Goal: Use online tool/utility: Utilize a website feature to perform a specific function

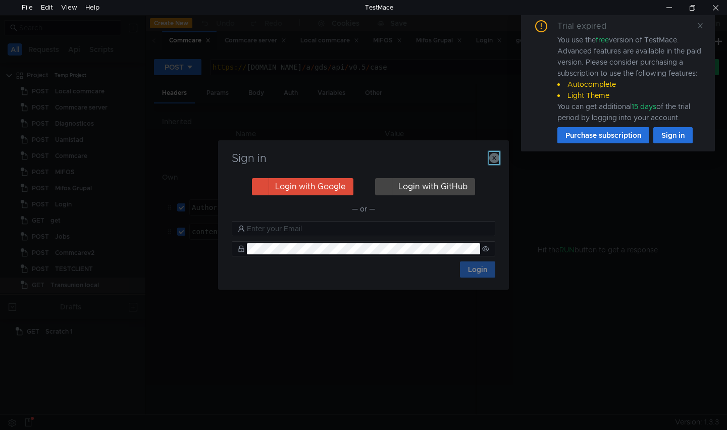
click at [495, 163] on icon "button" at bounding box center [495, 158] width 10 height 10
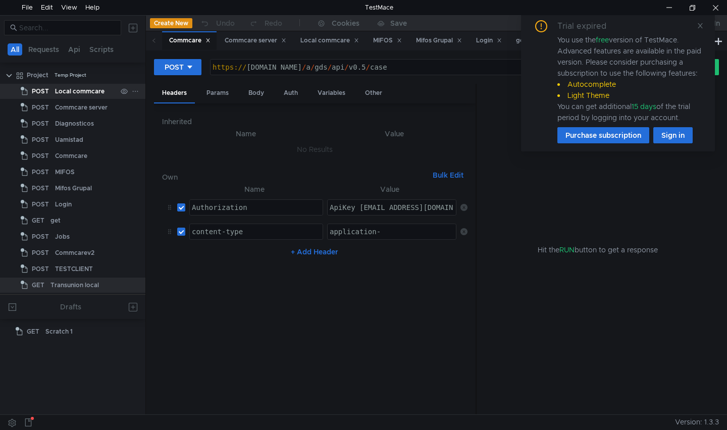
click at [77, 93] on div "Local commcare" at bounding box center [80, 91] width 50 height 15
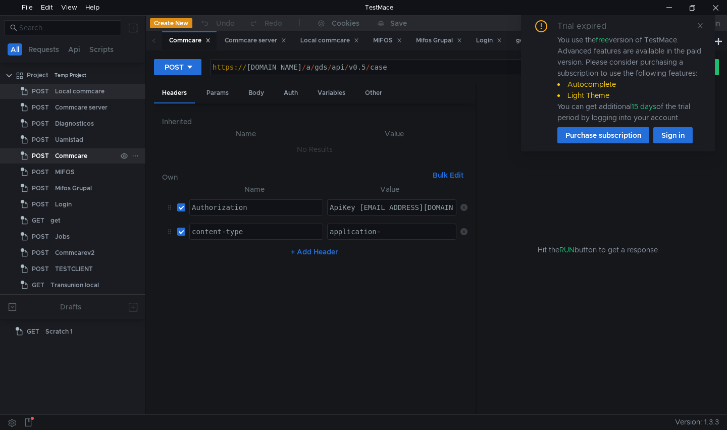
click at [76, 152] on div "Commcare" at bounding box center [71, 156] width 32 height 15
click at [69, 251] on div "Commcarev2" at bounding box center [74, 253] width 39 height 15
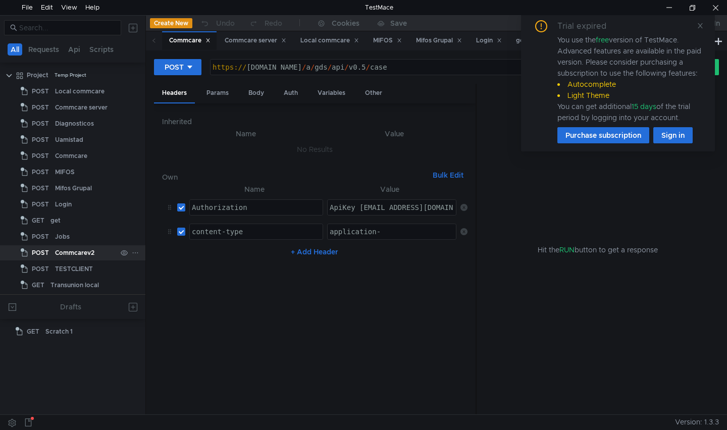
click at [69, 251] on div "Commcarev2" at bounding box center [74, 253] width 39 height 15
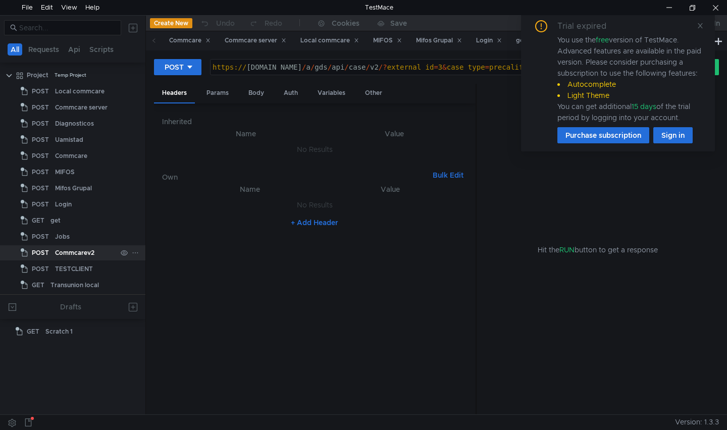
click at [73, 251] on div "Commcarev2" at bounding box center [74, 253] width 39 height 15
click at [73, 153] on div "Commcare" at bounding box center [71, 155] width 32 height 15
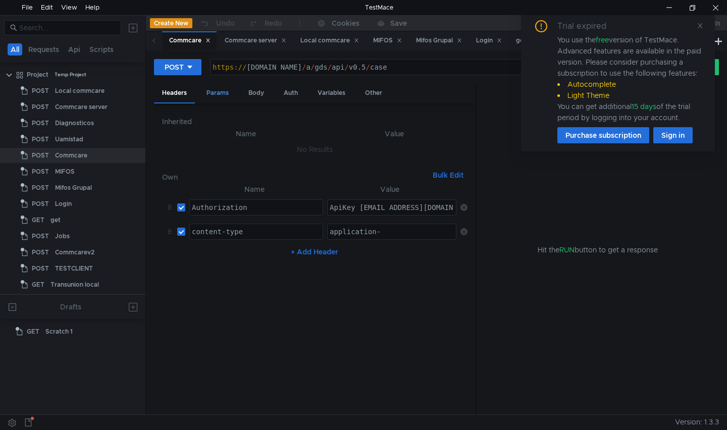
click at [217, 91] on div "Params" at bounding box center [218, 93] width 38 height 19
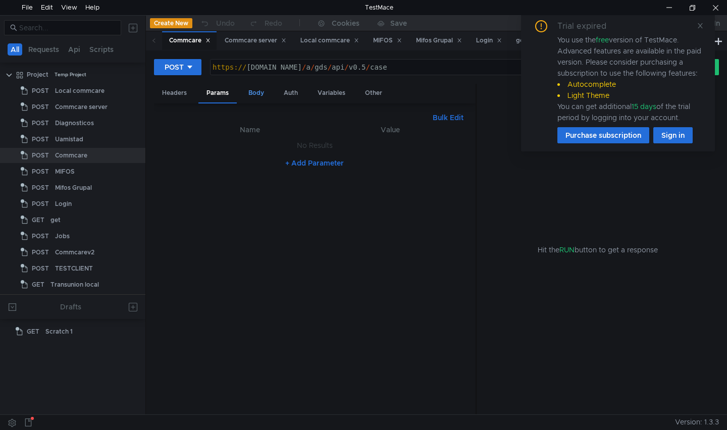
click at [252, 91] on div "Body" at bounding box center [256, 93] width 32 height 19
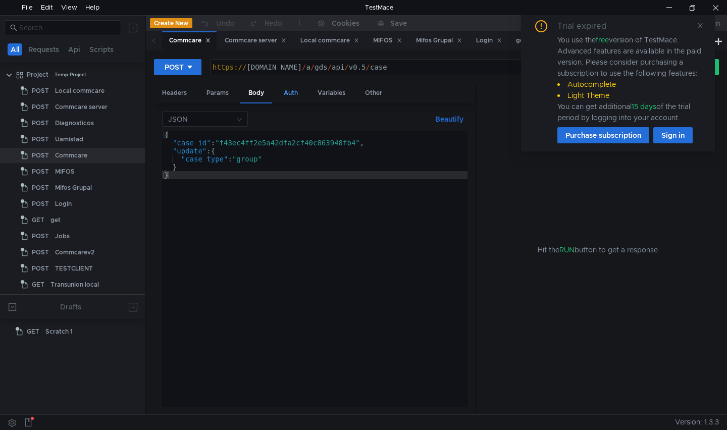
click at [287, 93] on div "Auth" at bounding box center [291, 93] width 30 height 19
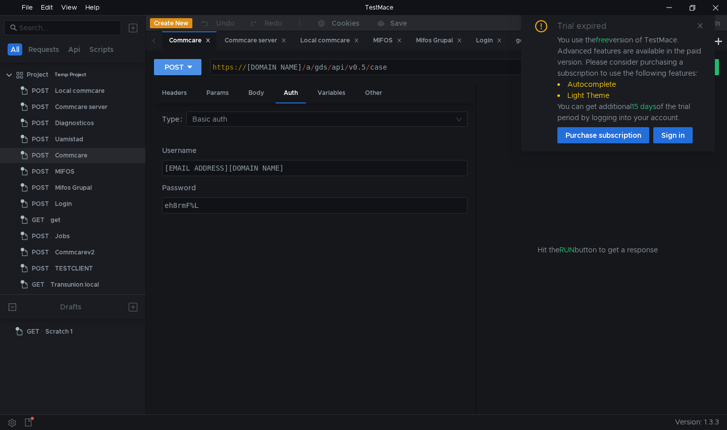
click at [194, 69] on button "POST" at bounding box center [177, 67] width 47 height 16
click at [181, 87] on li "GET" at bounding box center [177, 88] width 47 height 16
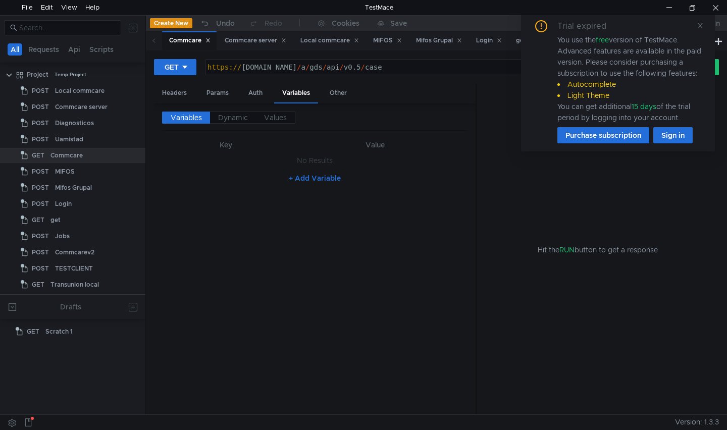
click at [424, 68] on div "https:// [DOMAIN_NAME] / a / gds / api / v0.5 / case" at bounding box center [428, 75] width 444 height 24
type textarea "[URL][DOMAIN_NAME]"
click at [220, 99] on div "Params" at bounding box center [218, 93] width 38 height 19
click at [305, 162] on button "+ Add Parameter" at bounding box center [314, 163] width 67 height 12
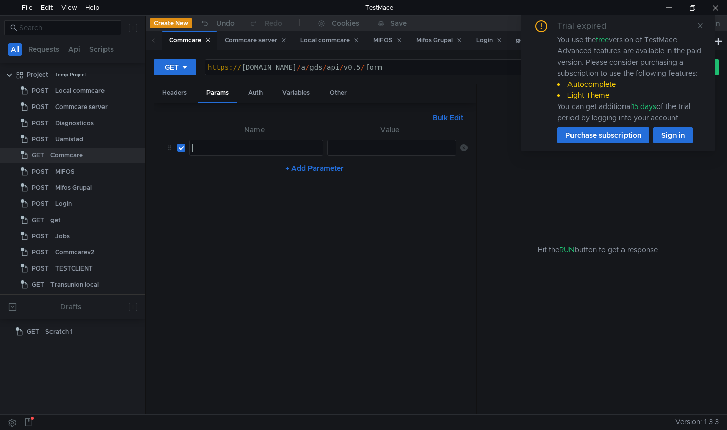
click at [238, 151] on div at bounding box center [256, 156] width 133 height 24
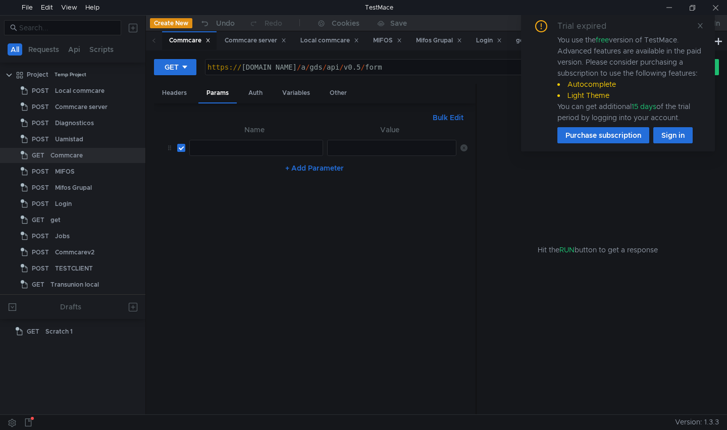
click at [392, 149] on div at bounding box center [392, 156] width 129 height 24
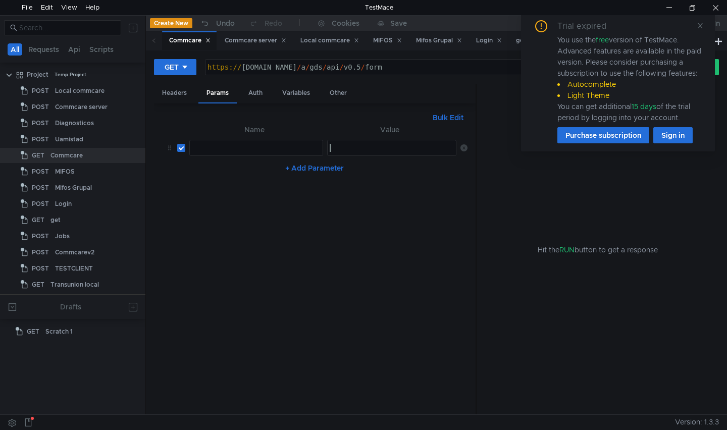
paste textarea "48e963ad-130e-4b97-8a13-2d07ff2796d7"
type textarea "48e963ad-130e-4b97-8a13-2d07ff2796d7"
click at [263, 150] on div at bounding box center [256, 156] width 133 height 24
click at [441, 67] on div "https:// [DOMAIN_NAME] / a / gds / api / v0.5 / form" at bounding box center [428, 75] width 444 height 24
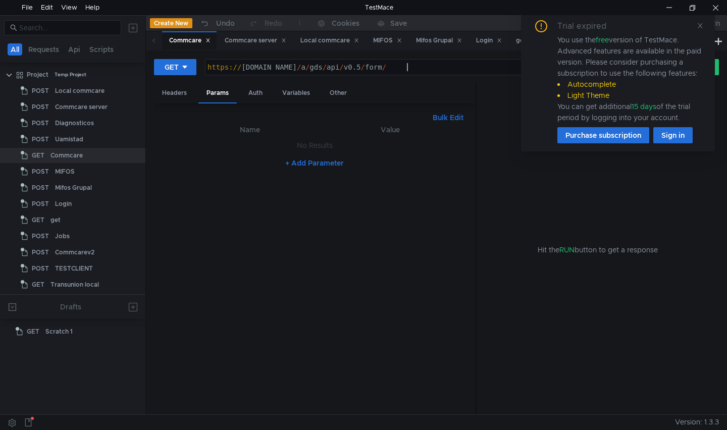
paste textarea "48e963ad-130e-4b97-8a13-2d07ff2796d7"
click at [698, 25] on icon at bounding box center [700, 25] width 7 height 7
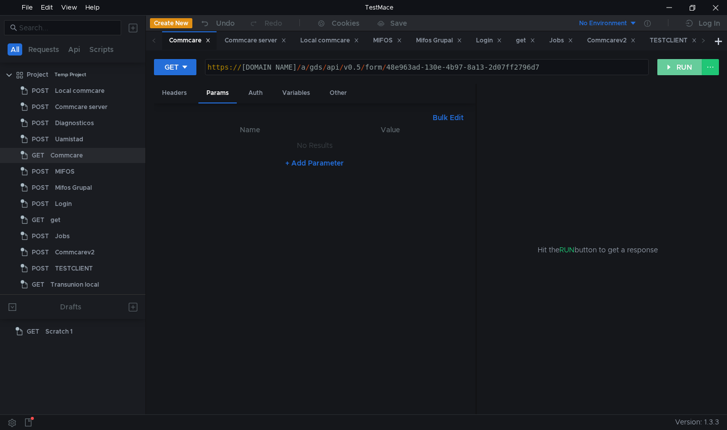
click at [680, 72] on button "RUN" at bounding box center [680, 67] width 45 height 16
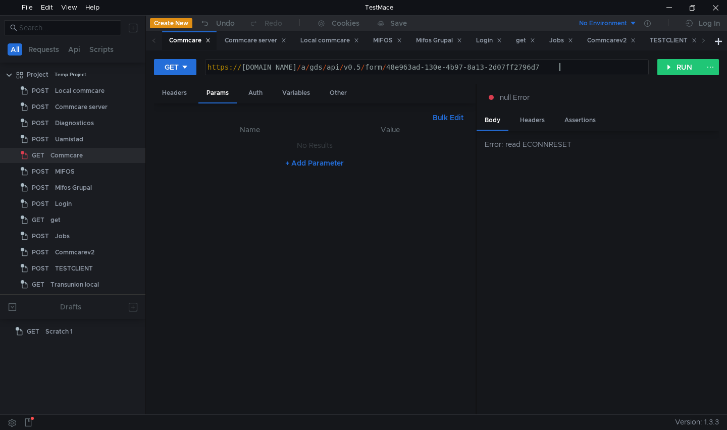
click at [581, 65] on div "https:// [DOMAIN_NAME] / a / gds / api / v0.5 / form / 48e963ad-130e-4b97-8a13-…" at bounding box center [428, 75] width 444 height 24
paste textarea "?format=json&properties=all&indices=all"
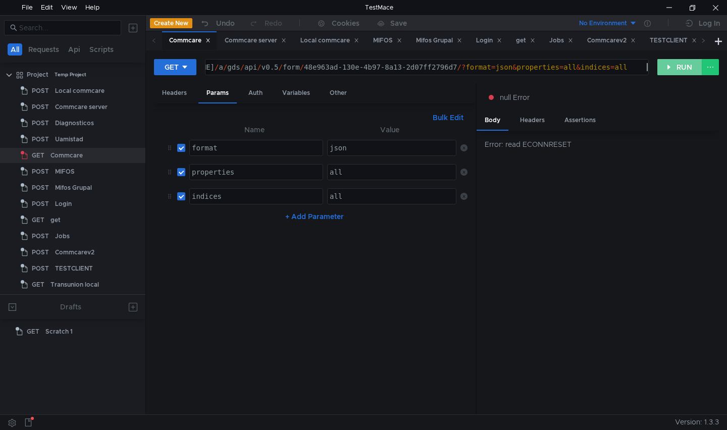
type textarea "[URL][DOMAIN_NAME]"
click at [685, 65] on button "RUN" at bounding box center [680, 67] width 45 height 16
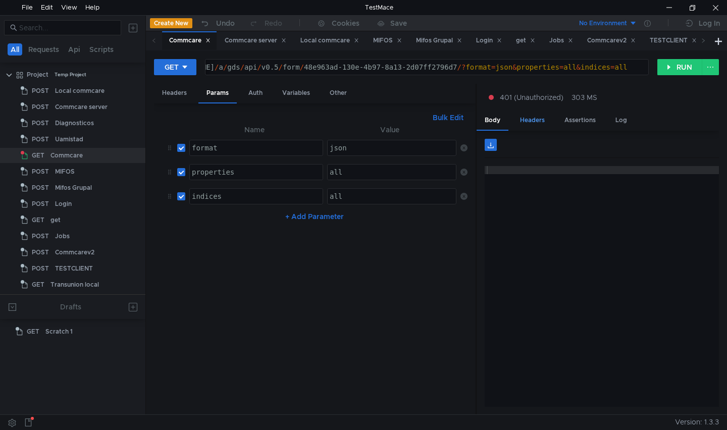
click at [535, 121] on div "Headers" at bounding box center [532, 120] width 41 height 19
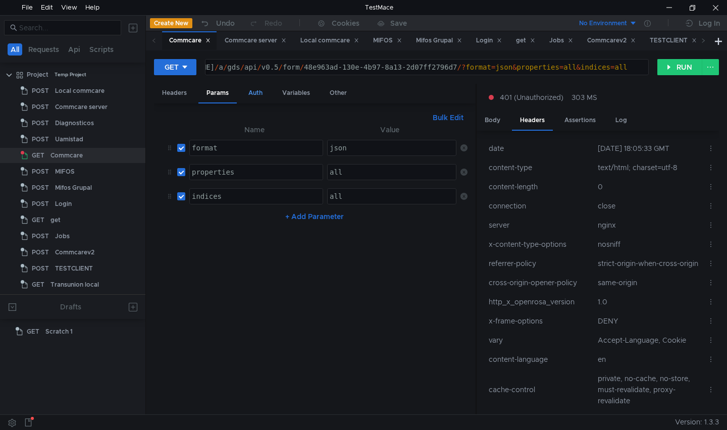
click at [254, 94] on div "Auth" at bounding box center [255, 93] width 30 height 19
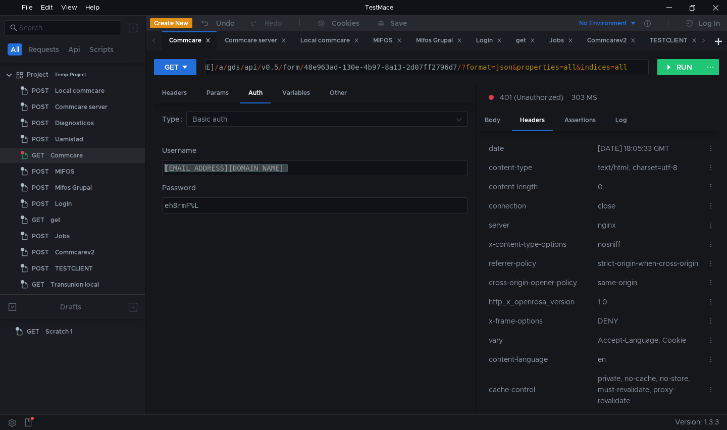
drag, startPoint x: 317, startPoint y: 168, endPoint x: 157, endPoint y: 172, distance: 160.2
click at [157, 172] on div "Type Basic auth Username [EMAIL_ADDRESS][DOMAIN_NAME] [EMAIL_ADDRESS][DOMAIN_NA…" at bounding box center [315, 260] width 322 height 312
click at [204, 167] on div "[EMAIL_ADDRESS][DOMAIN_NAME]" at bounding box center [315, 168] width 305 height 15
drag, startPoint x: 200, startPoint y: 167, endPoint x: 149, endPoint y: 174, distance: 52.0
click at [149, 174] on div "GET [URL][DOMAIN_NAME] https:// [DOMAIN_NAME] / a / gds / api / v0.5 / form / 4…" at bounding box center [436, 233] width 581 height 364
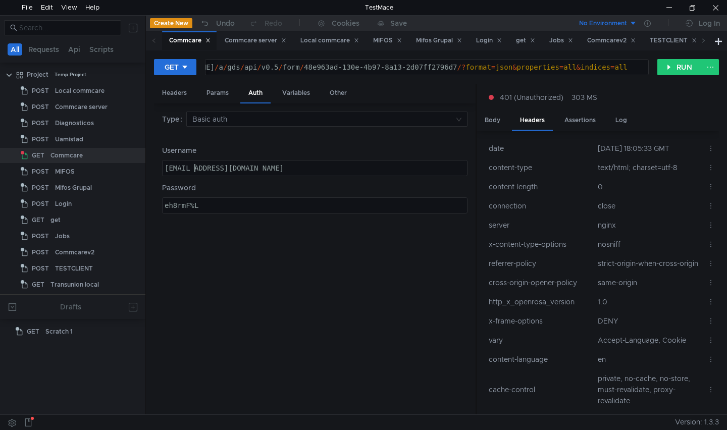
scroll to position [0, 2]
type textarea "[EMAIL_ADDRESS][DOMAIN_NAME]"
drag, startPoint x: 211, startPoint y: 210, endPoint x: 78, endPoint y: 178, distance: 136.0
click at [78, 178] on as-split "All Requests Api Scripts Project Temp Project POST Local commcare POST Commcare…" at bounding box center [363, 215] width 727 height 400
type textarea "Omni%1987"
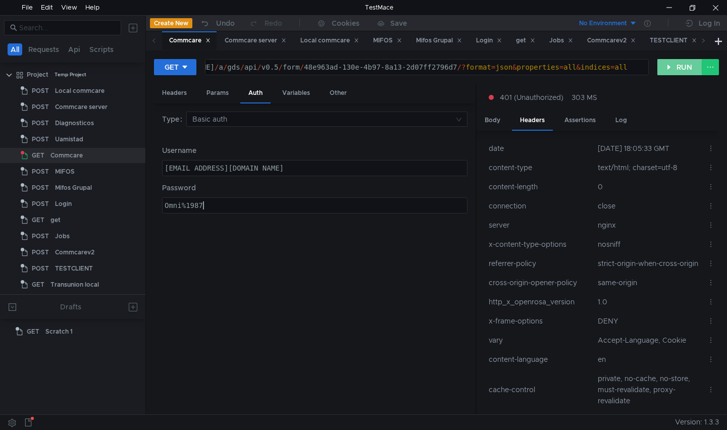
click at [668, 70] on button "RUN" at bounding box center [680, 67] width 45 height 16
click at [497, 119] on div "Body" at bounding box center [493, 120] width 32 height 19
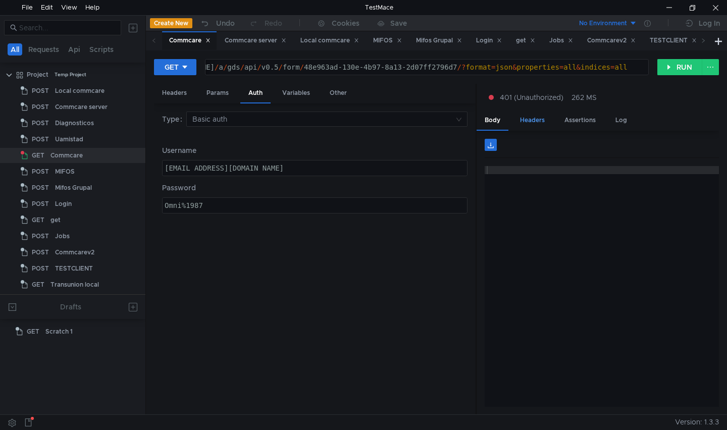
click at [528, 124] on div "Headers" at bounding box center [532, 120] width 41 height 19
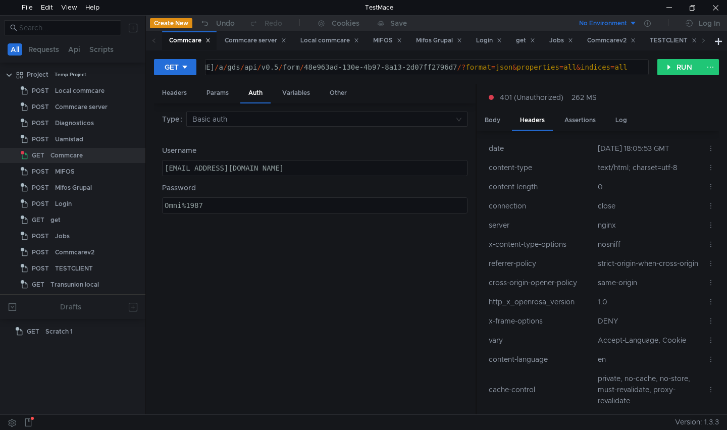
click at [532, 66] on div "https:// [DOMAIN_NAME] / a / gds / api / v0.5 / form / 48e963ad-130e-4b97-8a13-…" at bounding box center [386, 75] width 526 height 24
click at [99, 110] on div "Commcare server" at bounding box center [81, 107] width 53 height 15
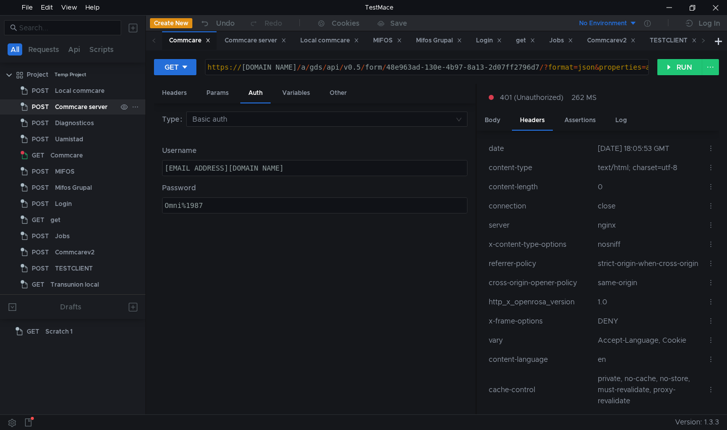
click at [99, 110] on div "Commcare server" at bounding box center [81, 107] width 53 height 15
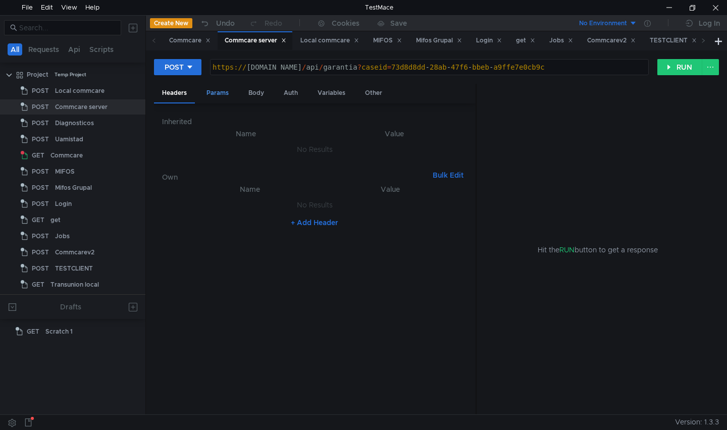
click at [222, 94] on div "Params" at bounding box center [218, 93] width 38 height 19
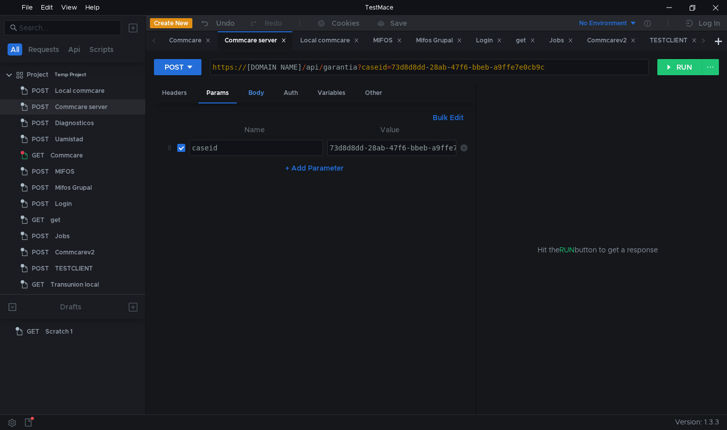
click at [257, 93] on div "Body" at bounding box center [256, 93] width 32 height 19
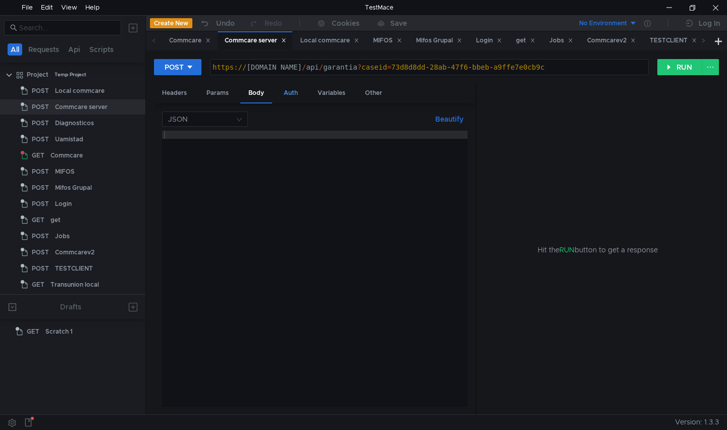
click at [290, 92] on div "Auth" at bounding box center [291, 93] width 30 height 19
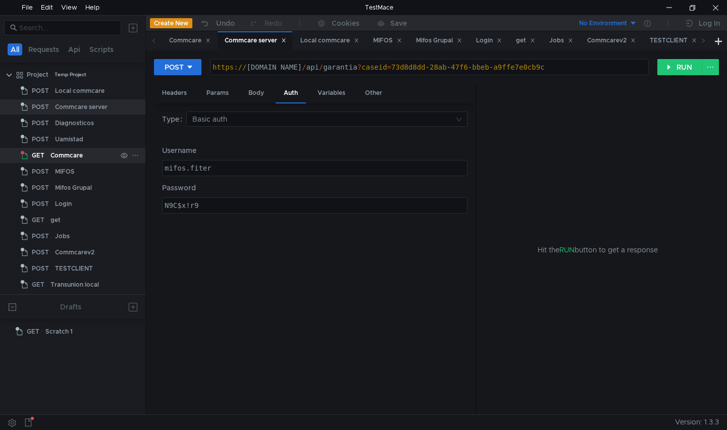
click at [75, 154] on div "Commcare" at bounding box center [67, 155] width 32 height 15
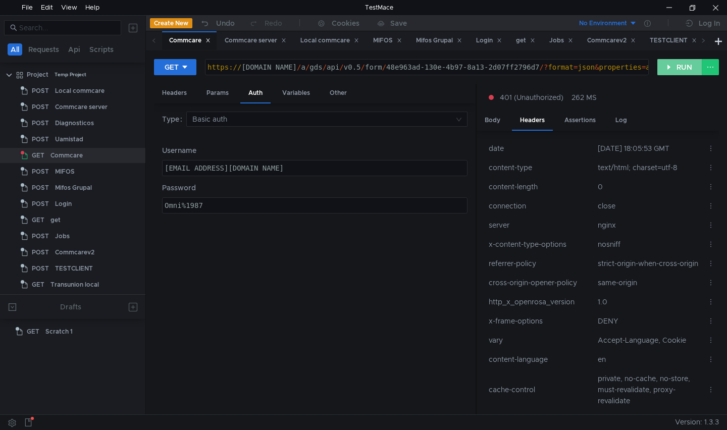
click at [677, 70] on button "RUN" at bounding box center [680, 67] width 45 height 16
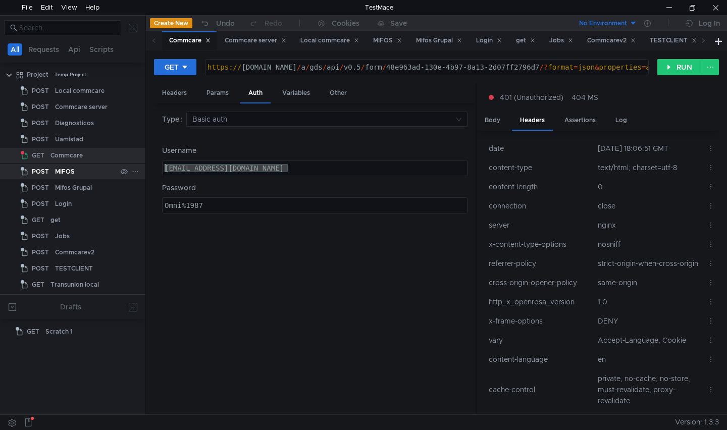
drag, startPoint x: 301, startPoint y: 170, endPoint x: 123, endPoint y: 171, distance: 177.3
click at [126, 172] on as-split "All Requests Api Scripts Project Temp Project POST Local commcare POST Commcare…" at bounding box center [363, 215] width 727 height 400
paste textarea "helpdesk"
type textarea "[EMAIL_ADDRESS][DOMAIN_NAME]"
click at [224, 202] on div "Omni%1987" at bounding box center [315, 214] width 305 height 24
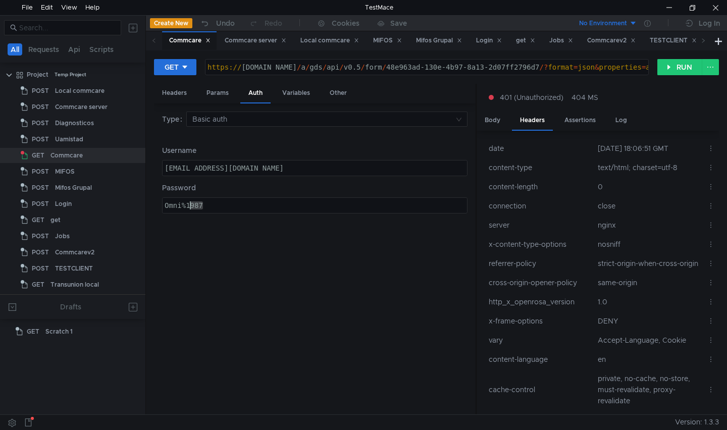
drag, startPoint x: 171, startPoint y: 209, endPoint x: 150, endPoint y: 209, distance: 21.7
click at [151, 209] on div "GET [URL][DOMAIN_NAME] https:// [DOMAIN_NAME] / a / gds / api / v0.5 / form / 4…" at bounding box center [436, 233] width 581 height 364
paste textarea "eh8rmF%L"
type textarea "eh8rmF%L"
click at [673, 69] on button "RUN" at bounding box center [680, 67] width 45 height 16
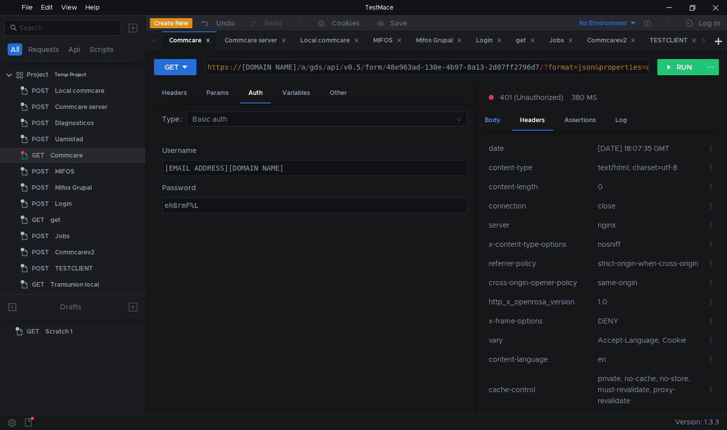
click at [494, 121] on div "Body" at bounding box center [493, 120] width 32 height 19
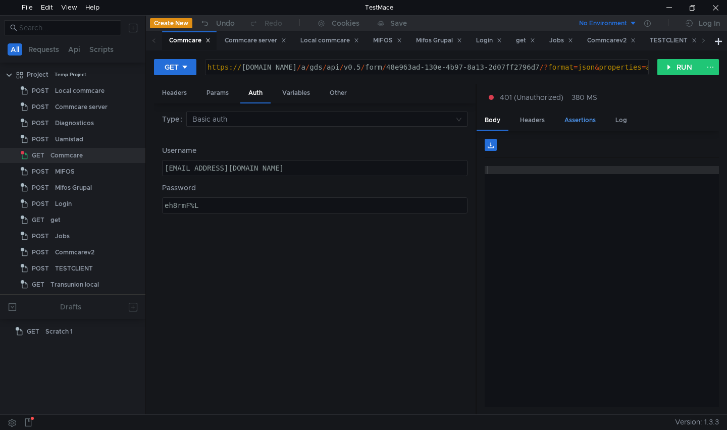
click at [595, 120] on div "Assertions" at bounding box center [580, 120] width 47 height 19
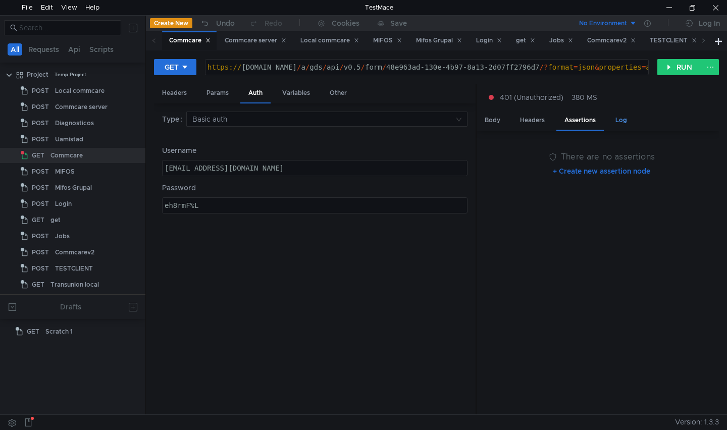
click at [619, 123] on div "Log" at bounding box center [622, 120] width 28 height 19
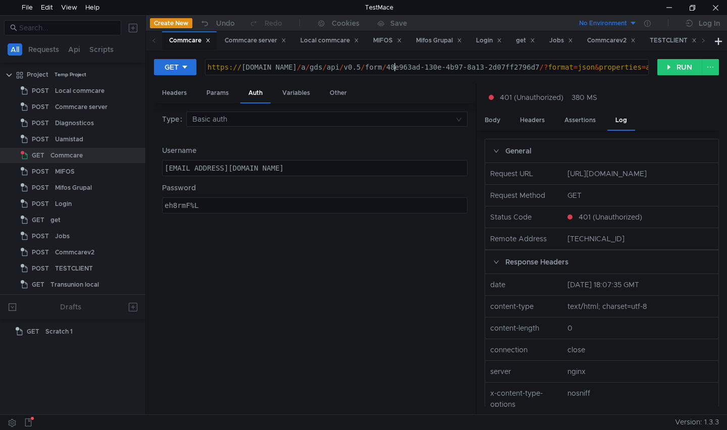
click at [396, 64] on div "https:// [DOMAIN_NAME] / a / gds / api / v0.5 / form / 48e963ad-130e-4b97-8a13-…" at bounding box center [469, 75] width 526 height 24
click at [250, 68] on div "https:// [DOMAIN_NAME] / a / gds / api / v0.5 / form / 48e963ad-130e-4b97-8a13-…" at bounding box center [469, 75] width 526 height 24
click at [354, 65] on div "https:// [DOMAIN_NAME] / a / gds / api / v0.5 / form / 48e963ad-130e-4b97-8a13-…" at bounding box center [469, 75] width 526 height 24
click at [408, 64] on div "https:// [DOMAIN_NAME] / a / gds / api / v0.5 / form / 48e963ad-130e-4b97-8a13-…" at bounding box center [469, 75] width 526 height 24
click at [673, 66] on button "RUN" at bounding box center [680, 67] width 45 height 16
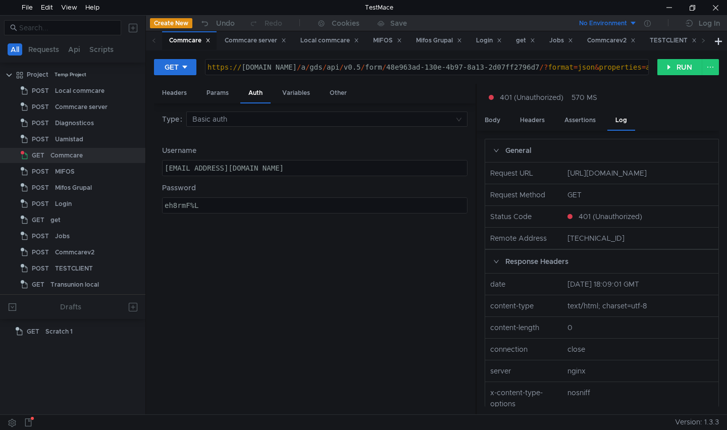
scroll to position [0, 0]
click at [175, 89] on div "Headers" at bounding box center [174, 93] width 41 height 19
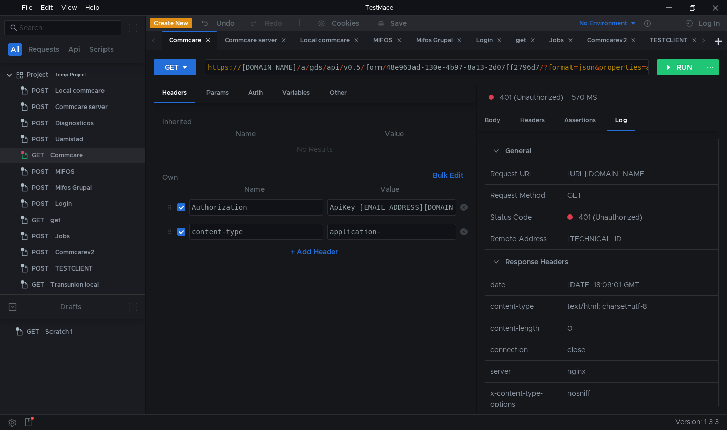
click at [412, 231] on div "application-" at bounding box center [392, 240] width 129 height 24
type textarea "application-json"
click at [674, 67] on button "RUN" at bounding box center [680, 67] width 45 height 16
click at [83, 256] on div "Commcarev2" at bounding box center [74, 252] width 39 height 15
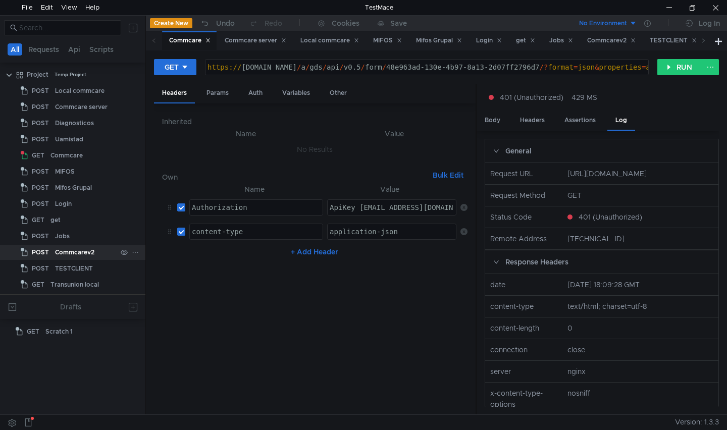
click at [83, 256] on div "Commcarev2" at bounding box center [74, 252] width 39 height 15
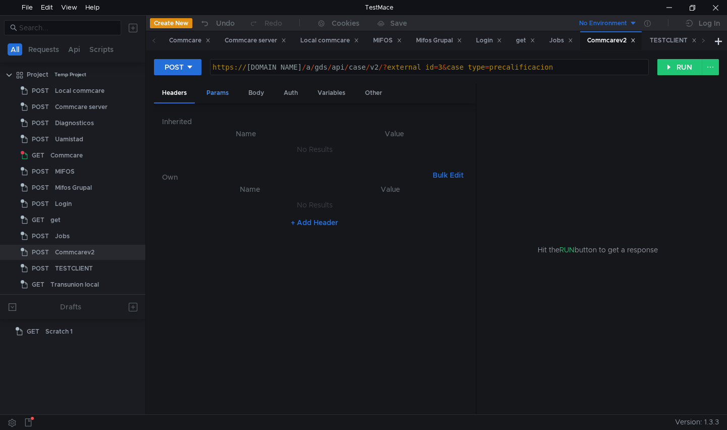
click at [216, 93] on div "Params" at bounding box center [218, 93] width 38 height 19
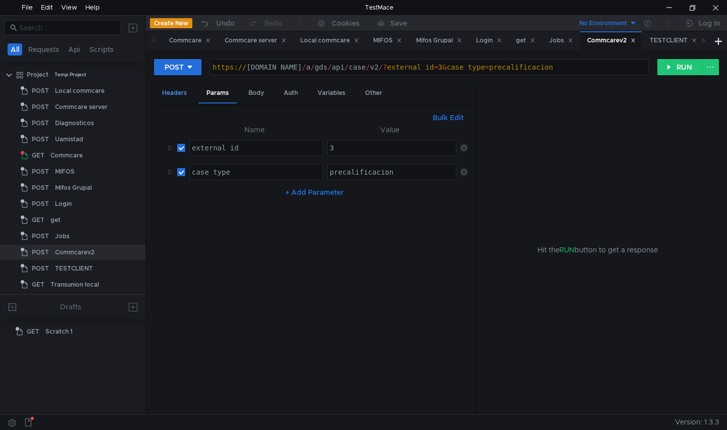
click at [177, 94] on div "Headers" at bounding box center [174, 93] width 41 height 19
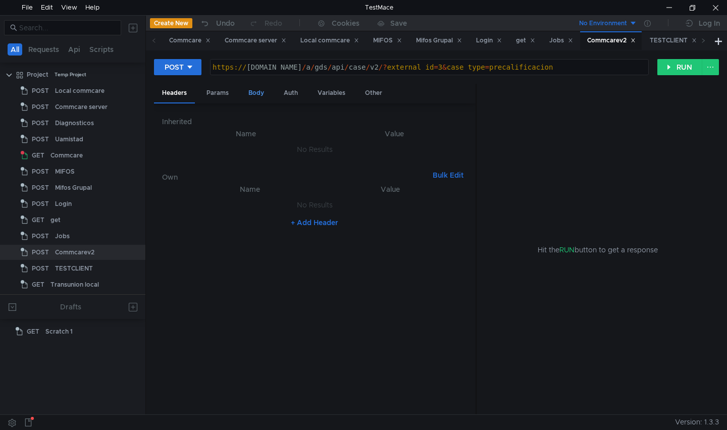
click at [249, 96] on div "Body" at bounding box center [256, 93] width 32 height 19
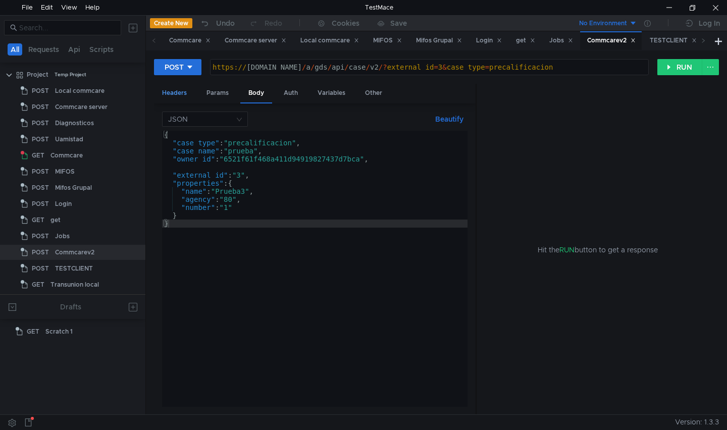
click at [179, 97] on div "Headers" at bounding box center [174, 93] width 41 height 19
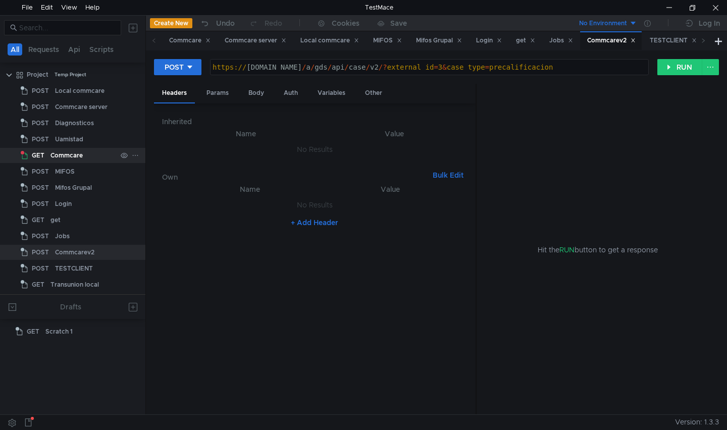
click at [66, 157] on div "Commcare" at bounding box center [67, 155] width 32 height 15
click at [60, 157] on div "Commcare" at bounding box center [67, 155] width 32 height 15
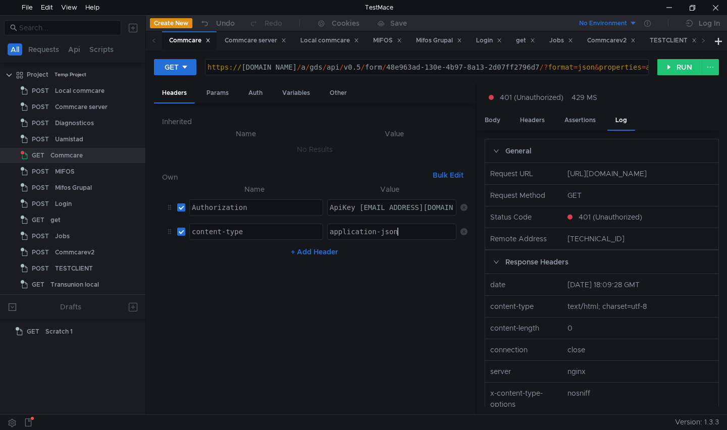
click at [417, 234] on div "application-json" at bounding box center [392, 240] width 129 height 24
click at [461, 208] on icon at bounding box center [464, 207] width 7 height 7
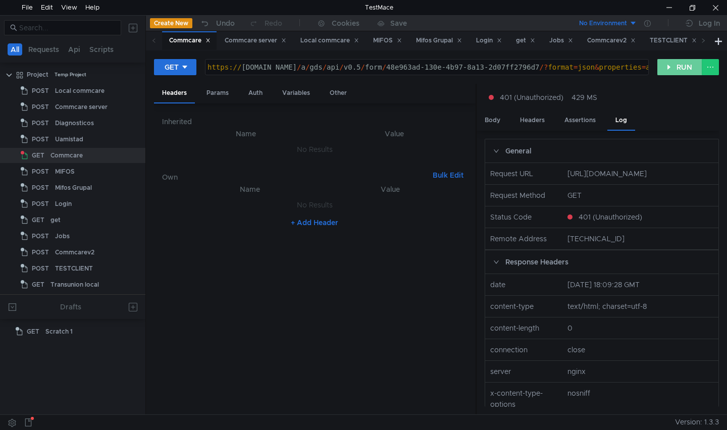
click at [680, 68] on button "RUN" at bounding box center [680, 67] width 45 height 16
click at [535, 121] on div "Headers" at bounding box center [532, 120] width 41 height 19
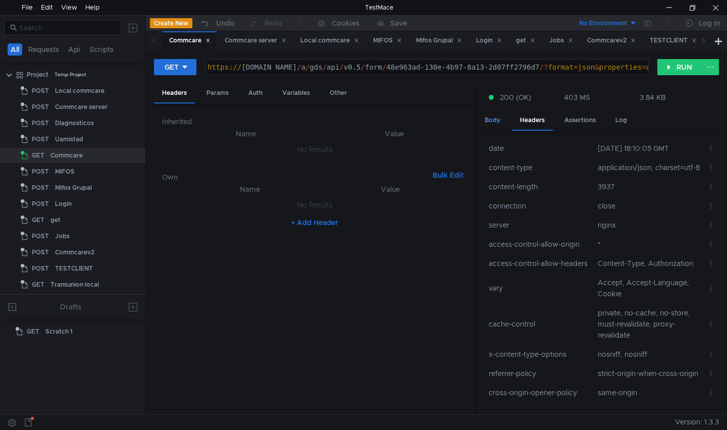
click at [490, 120] on div "Body" at bounding box center [493, 120] width 32 height 19
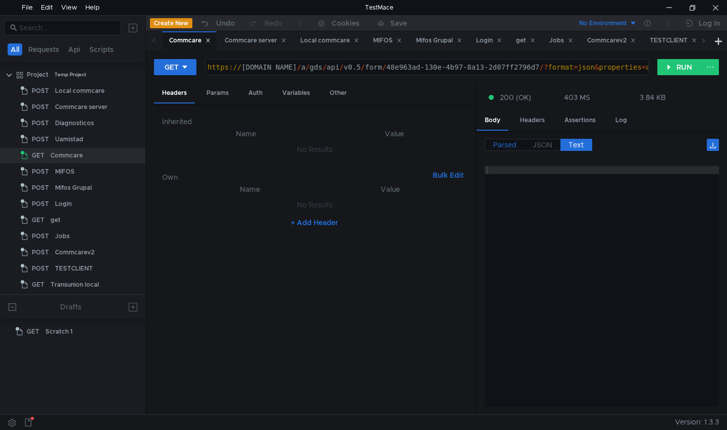
click at [505, 147] on span "Parsed" at bounding box center [505, 144] width 23 height 9
drag, startPoint x: 510, startPoint y: 147, endPoint x: 517, endPoint y: 146, distance: 7.6
click at [510, 146] on span "Parsed" at bounding box center [505, 144] width 23 height 9
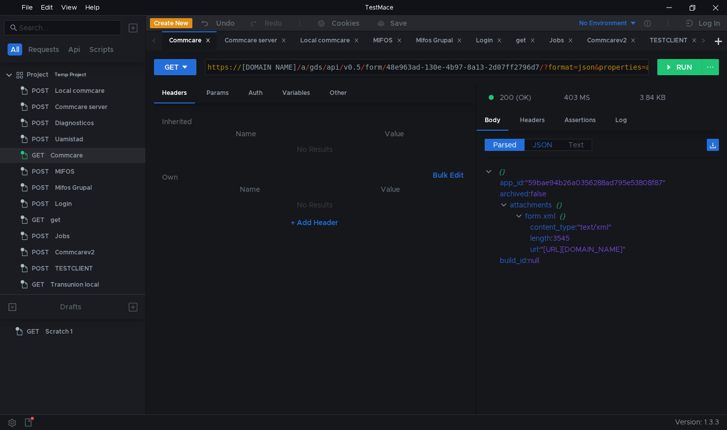
click at [540, 145] on span "JSON" at bounding box center [543, 144] width 20 height 9
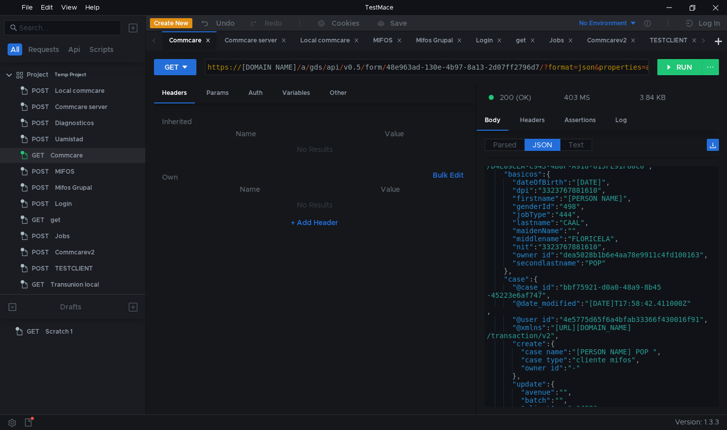
scroll to position [242, 0]
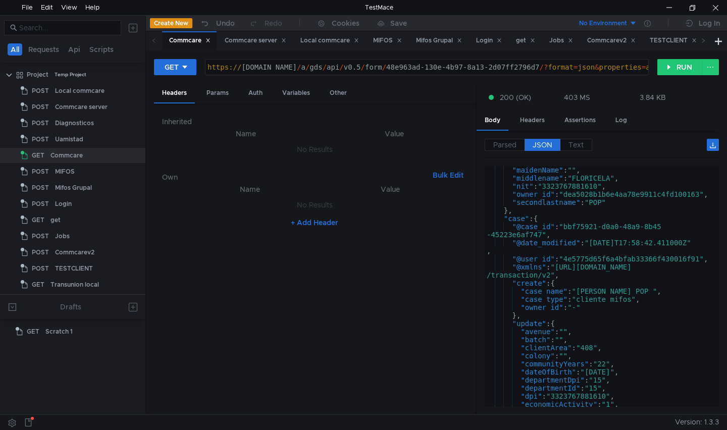
type textarea ""@case_id": "bbf75921-d0a0-48a9-8b45-45223e6af747","
drag, startPoint x: 568, startPoint y: 229, endPoint x: 542, endPoint y: 233, distance: 27.0
click at [542, 233] on div ""maidenName" : "" , "middlename" : "[PERSON_NAME]" , "nit" : "3323767881610" , …" at bounding box center [600, 294] width 230 height 257
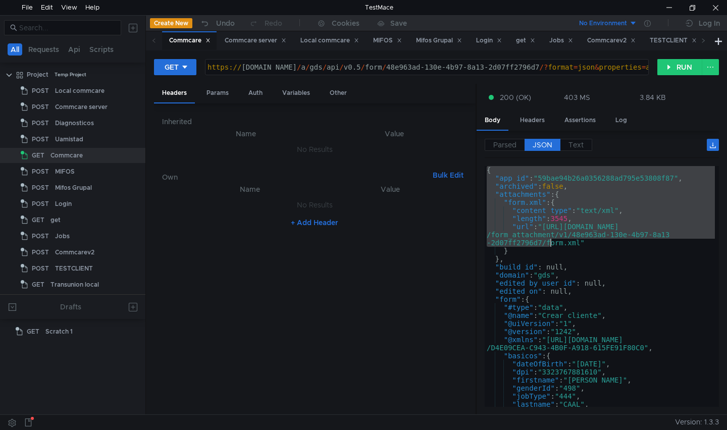
drag, startPoint x: 489, startPoint y: 172, endPoint x: 551, endPoint y: 242, distance: 94.1
click at [551, 242] on div "{ "app_id" : "59bae94b26a0356288ad795e53808f87" , "archived" : false , "attachm…" at bounding box center [600, 294] width 230 height 257
type textarea ""length": 3545, "url": "https://www.commcarehq.org/a/gds/api/form_attachment/v1…"
click at [669, 3] on div at bounding box center [669, 7] width 23 height 15
